Goal: Transaction & Acquisition: Book appointment/travel/reservation

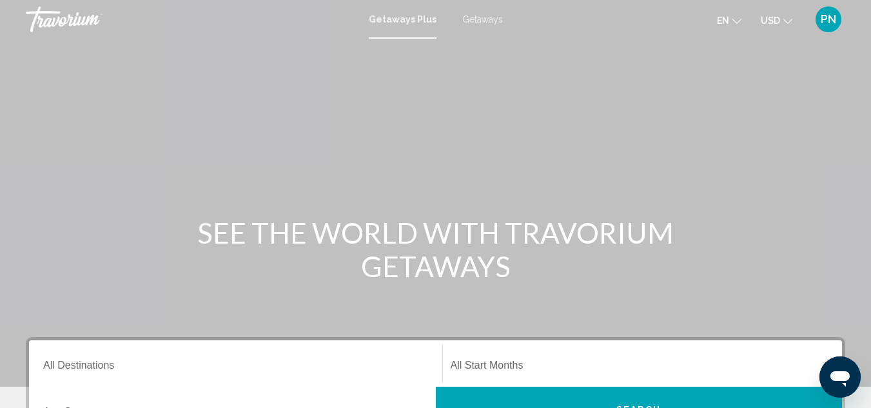
click at [485, 17] on span "Getaways" at bounding box center [482, 19] width 41 height 10
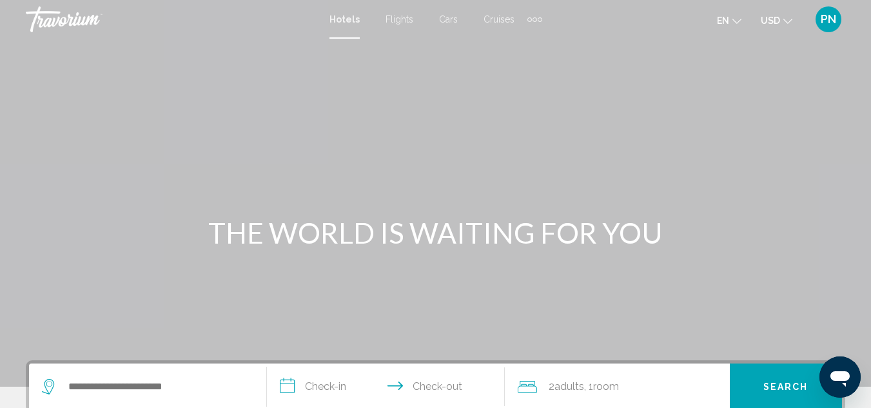
click at [394, 19] on span "Flights" at bounding box center [399, 19] width 28 height 10
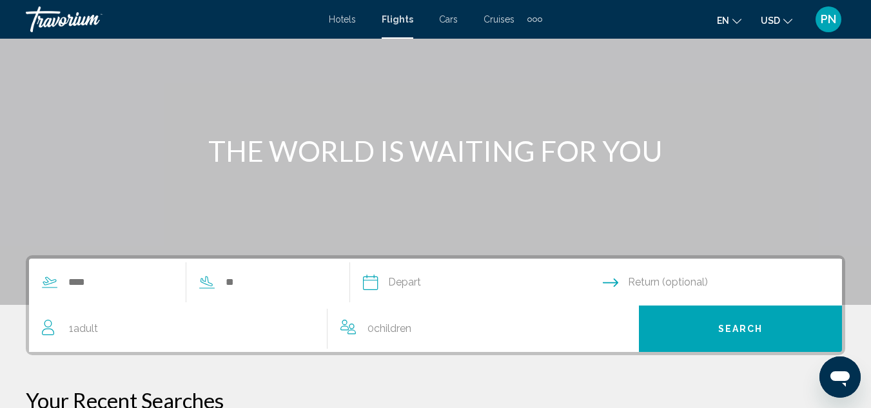
scroll to position [108, 0]
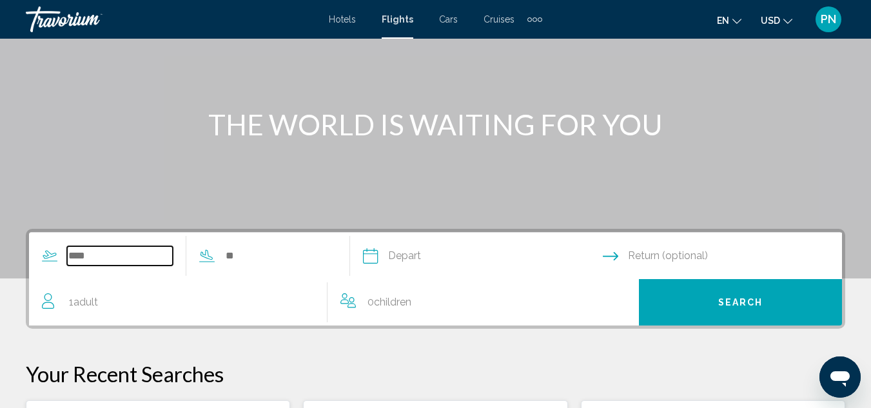
click at [97, 257] on input "Search widget" at bounding box center [120, 255] width 106 height 19
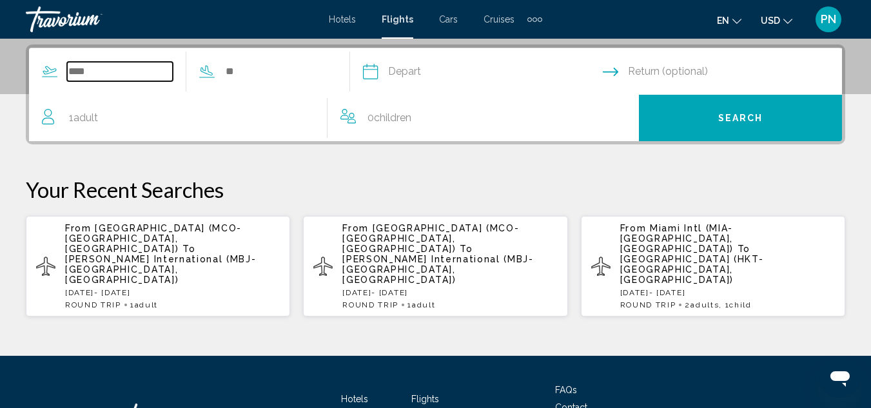
scroll to position [295, 0]
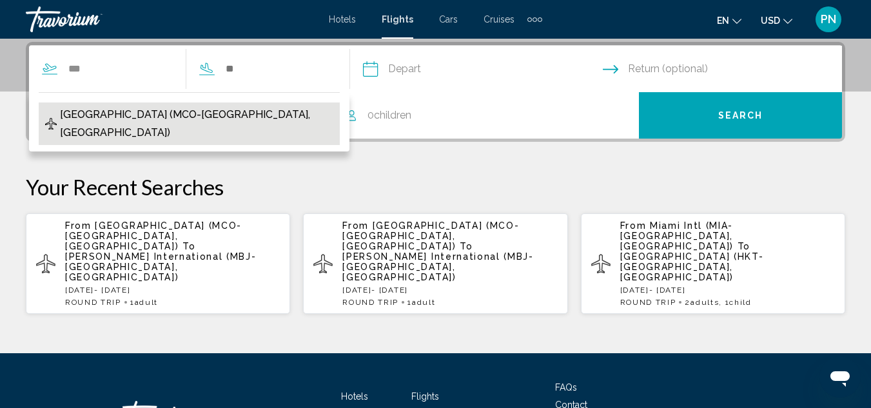
click at [151, 117] on span "Orlando Intl Airport (MCO-Orlando, US)" at bounding box center [196, 124] width 273 height 36
type input "**********"
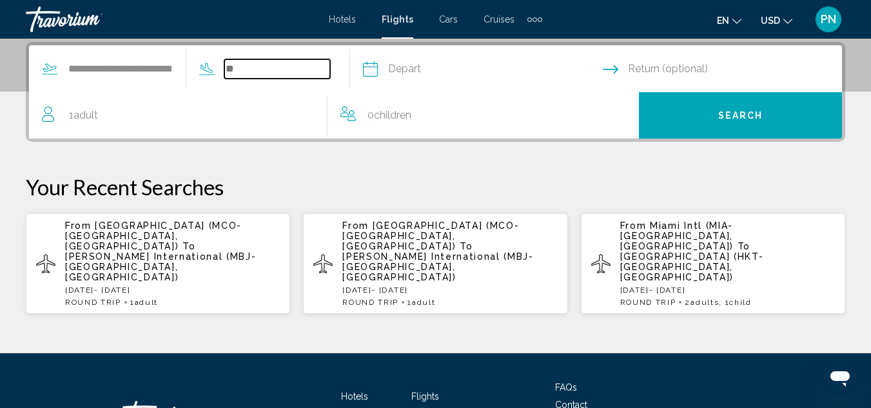
click at [276, 64] on input "Search widget" at bounding box center [277, 68] width 106 height 19
type input "*"
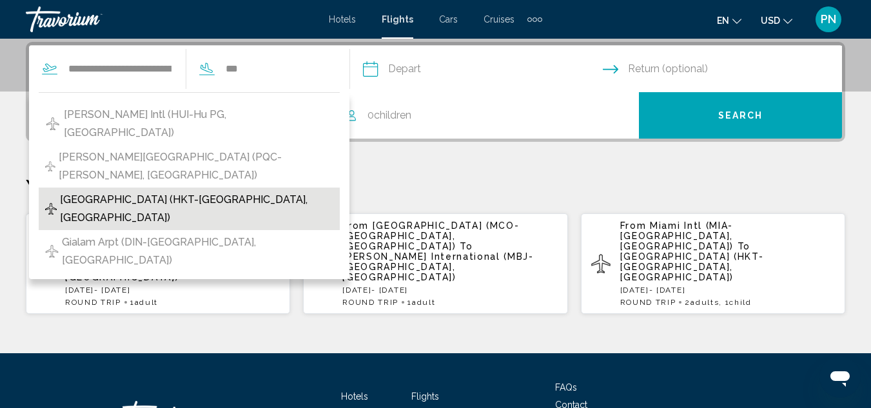
click at [142, 191] on span "Phuket Intl Airport (HKT-Phuket, Thailand)" at bounding box center [196, 209] width 273 height 36
type input "**********"
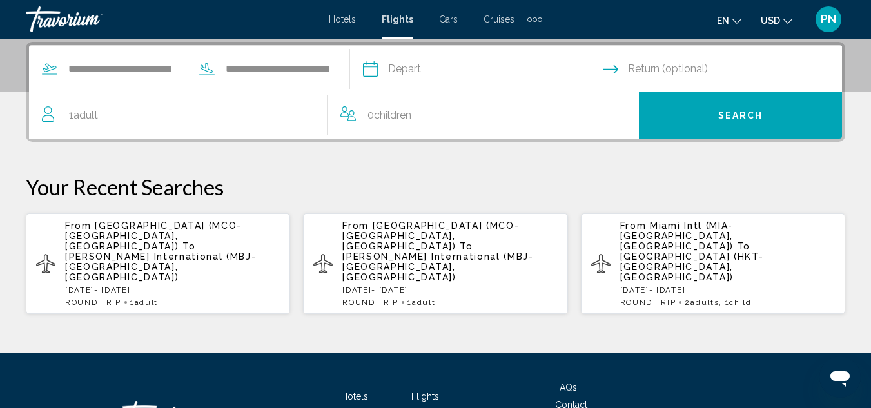
click at [440, 63] on input "Depart date" at bounding box center [482, 71] width 245 height 50
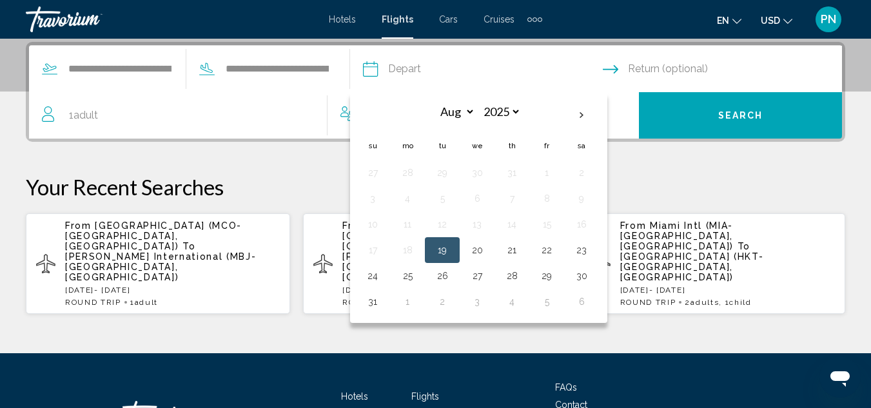
click at [618, 68] on icon "Return date" at bounding box center [610, 68] width 15 height 15
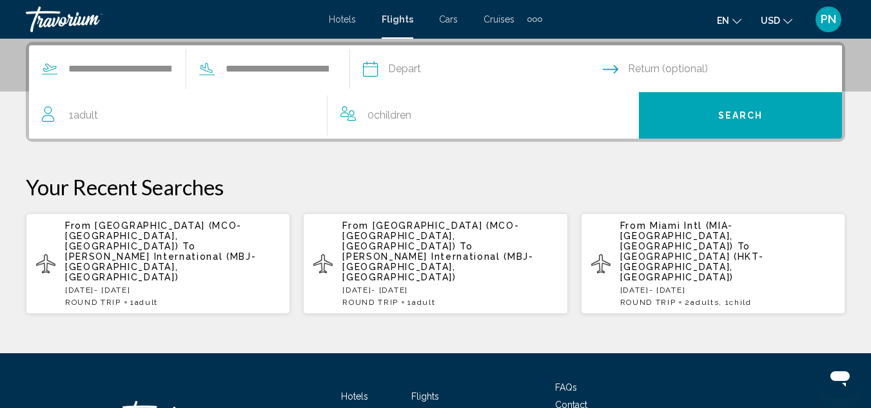
click at [618, 68] on icon "Return date" at bounding box center [610, 68] width 15 height 15
click at [448, 67] on input "Depart date" at bounding box center [482, 71] width 245 height 50
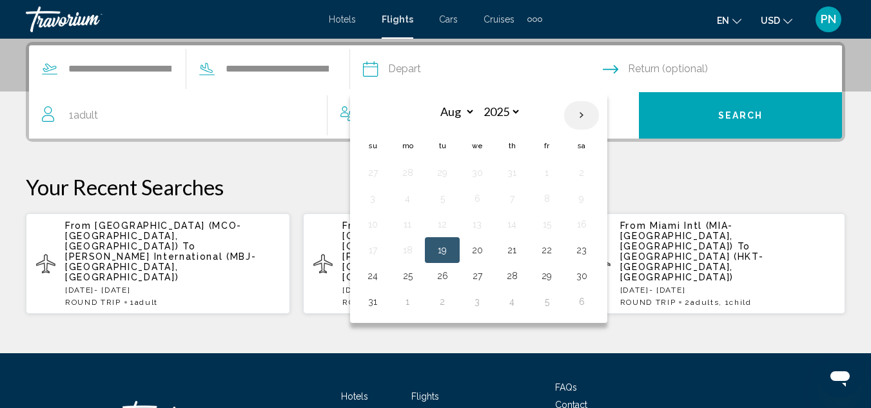
click at [599, 116] on th "Next month" at bounding box center [581, 115] width 35 height 28
select select "**"
click at [452, 224] on button "11" at bounding box center [442, 224] width 21 height 18
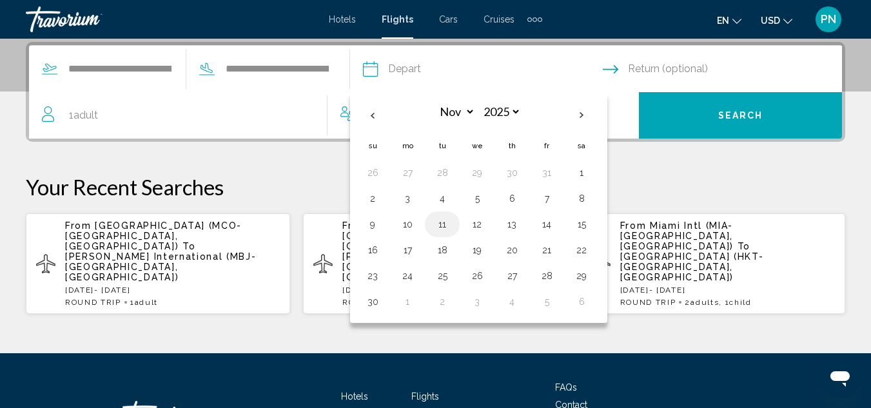
type input "**********"
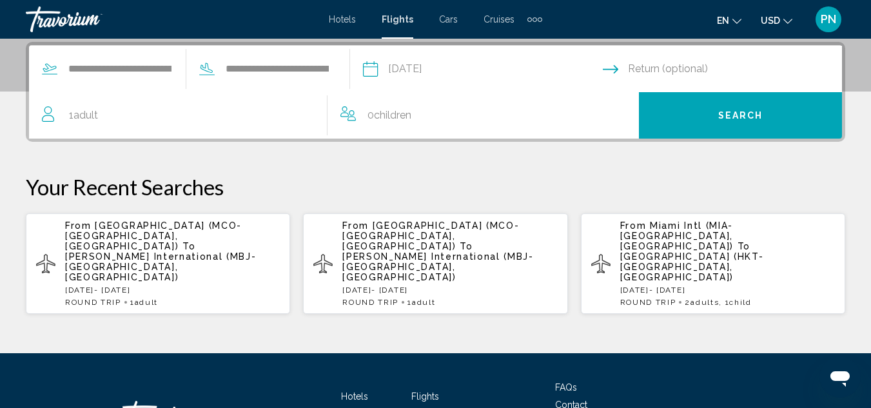
click at [654, 68] on input "Return date" at bounding box center [725, 71] width 245 height 50
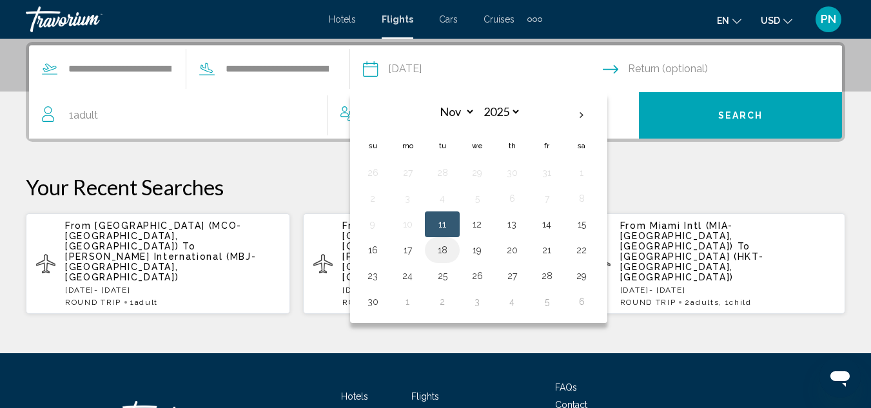
click at [452, 250] on button "18" at bounding box center [442, 250] width 21 height 18
type input "**********"
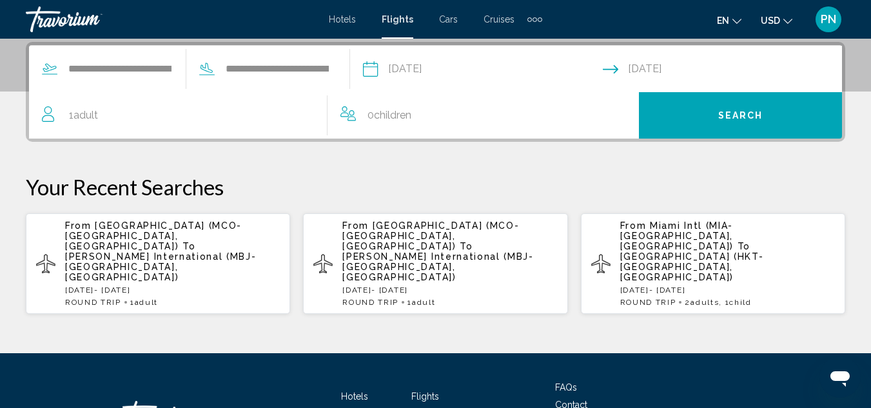
click at [43, 115] on icon "Travelers: 1 adult, 0 children" at bounding box center [49, 113] width 15 height 15
click at [92, 114] on span "Adult" at bounding box center [85, 115] width 24 height 12
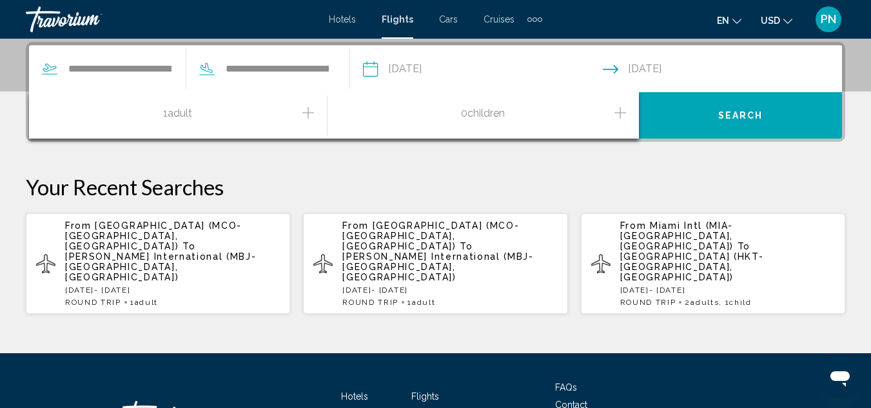
click at [308, 113] on icon "Increment adults" at bounding box center [308, 113] width 12 height 12
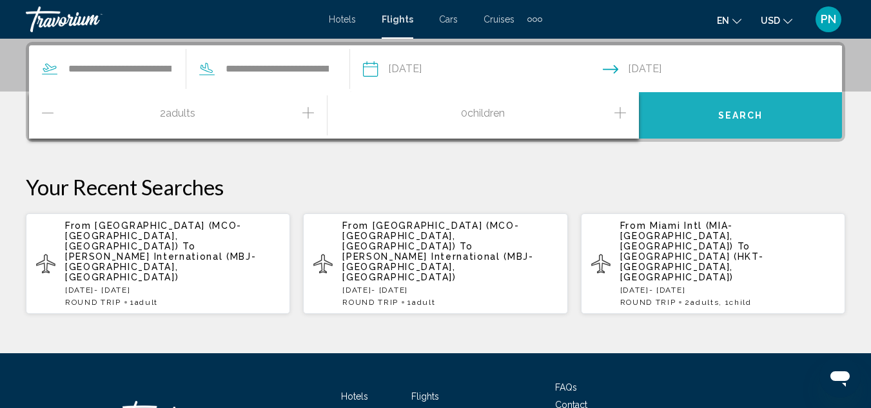
click at [718, 122] on button "Search" at bounding box center [740, 115] width 203 height 46
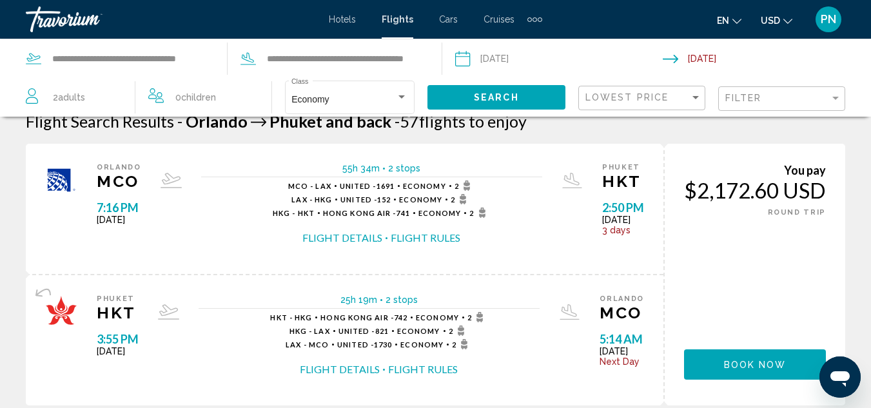
scroll to position [24, 0]
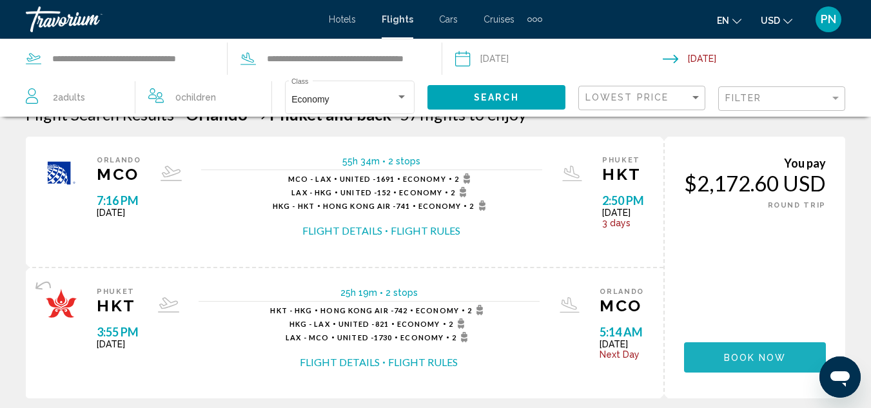
click at [746, 362] on span "Book now" at bounding box center [755, 358] width 63 height 10
